Goal: Transaction & Acquisition: Purchase product/service

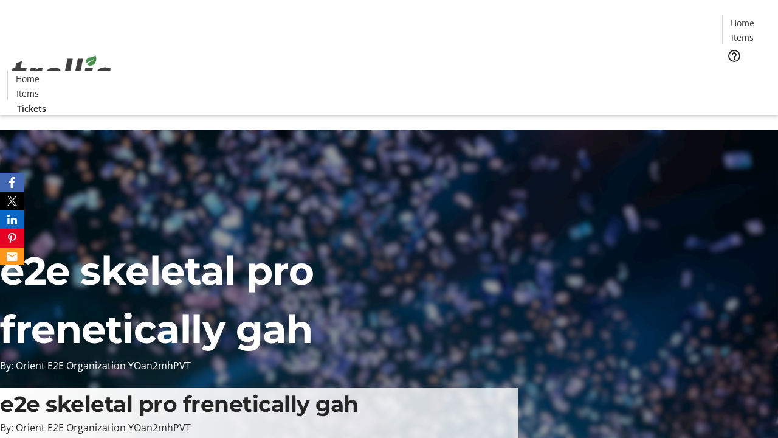
click at [732, 71] on span "Tickets" at bounding box center [746, 77] width 29 height 13
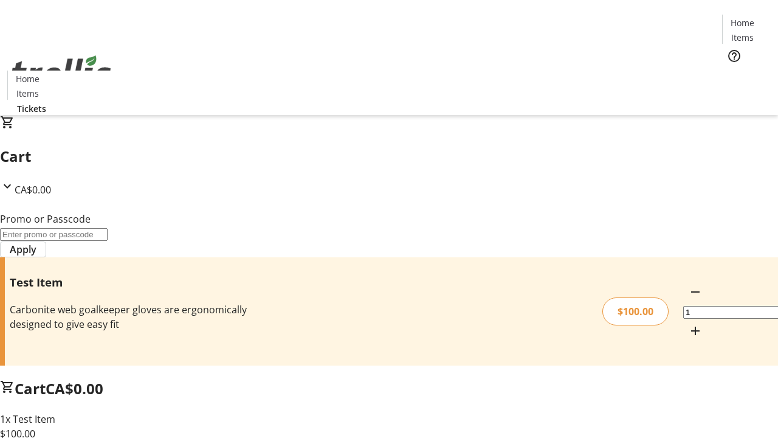
type input "PERCENT"
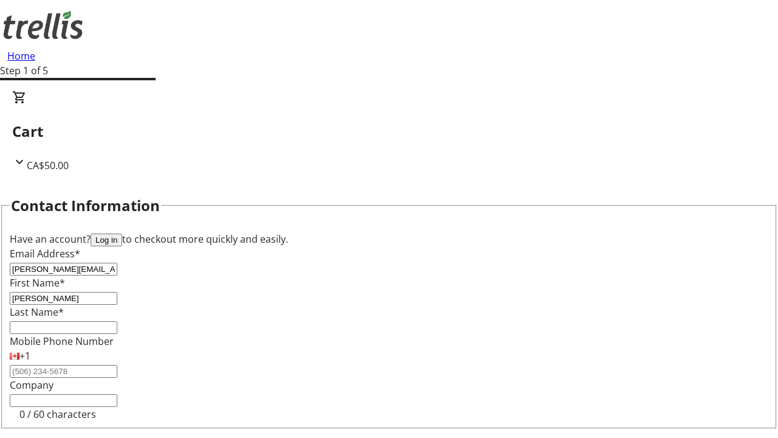
type input "[PERSON_NAME]"
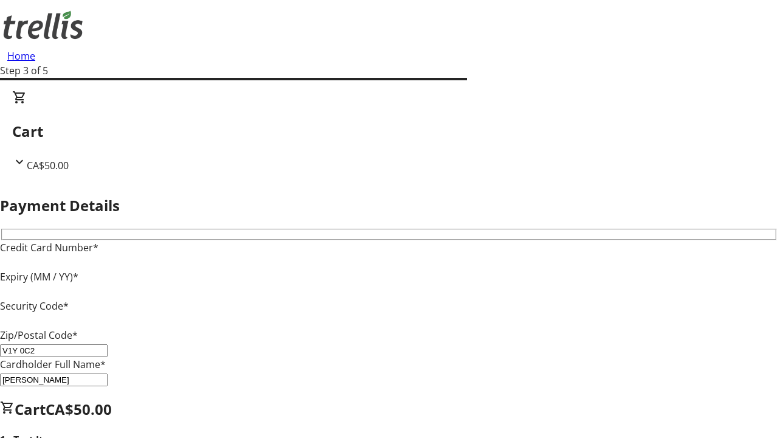
type input "V1Y 0C2"
